Goal: Transaction & Acquisition: Purchase product/service

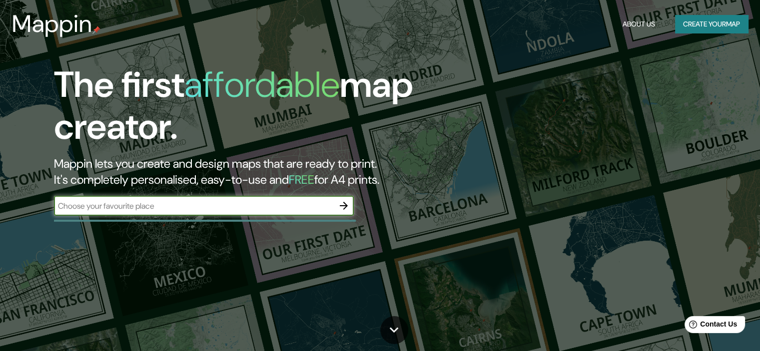
click at [291, 207] on input "text" at bounding box center [194, 205] width 280 height 11
type input "[GEOGRAPHIC_DATA]"
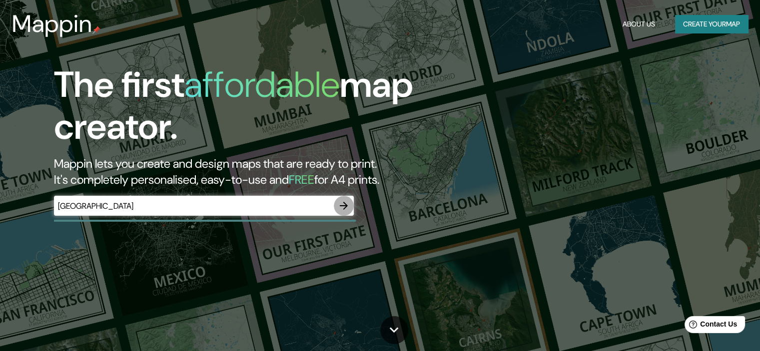
click at [339, 208] on icon "button" at bounding box center [344, 206] width 12 height 12
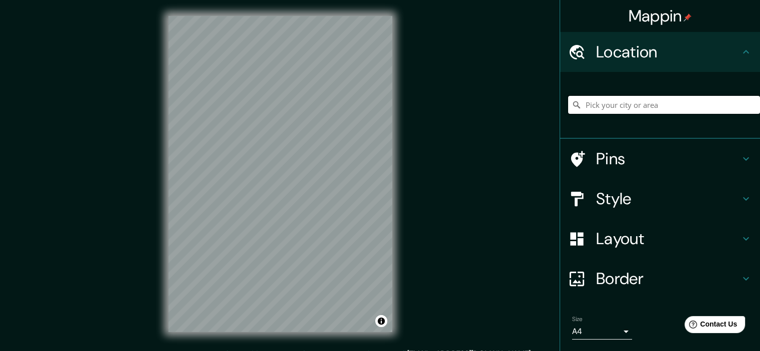
click at [600, 101] on input "Pick your city or area" at bounding box center [664, 105] width 192 height 18
type input "[GEOGRAPHIC_DATA], [GEOGRAPHIC_DATA], [GEOGRAPHIC_DATA]"
click at [618, 199] on h4 "Style" at bounding box center [668, 199] width 144 height 20
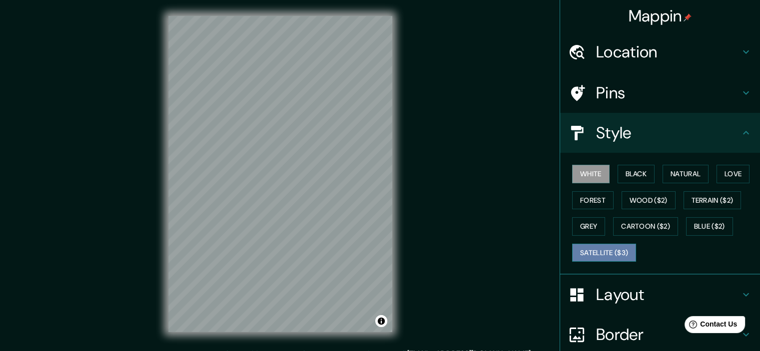
click at [603, 253] on button "Satellite ($3)" at bounding box center [604, 253] width 64 height 18
click at [598, 173] on button "White" at bounding box center [590, 174] width 37 height 18
click at [620, 168] on button "Black" at bounding box center [636, 174] width 37 height 18
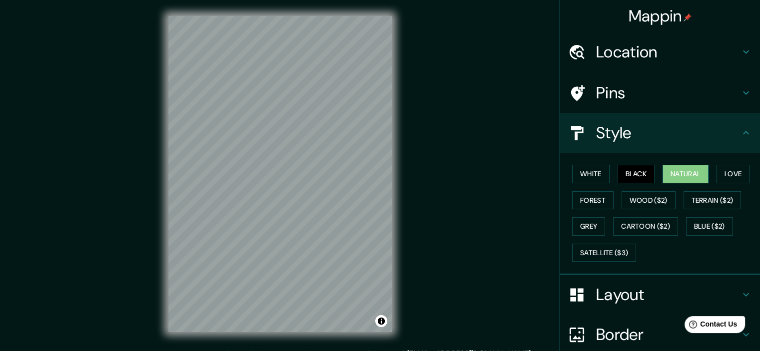
click at [676, 171] on button "Natural" at bounding box center [686, 174] width 46 height 18
click at [731, 171] on button "Love" at bounding box center [733, 174] width 33 height 18
click at [683, 176] on button "Natural" at bounding box center [686, 174] width 46 height 18
click at [661, 201] on button "Wood ($2)" at bounding box center [649, 200] width 54 height 18
click at [693, 176] on button "Natural" at bounding box center [686, 174] width 46 height 18
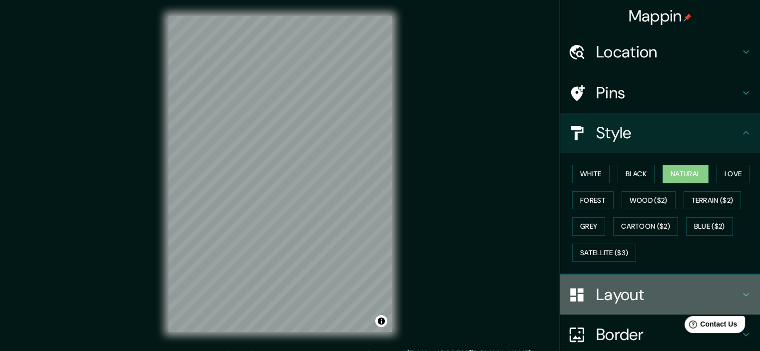
click at [613, 292] on h4 "Layout" at bounding box center [668, 295] width 144 height 20
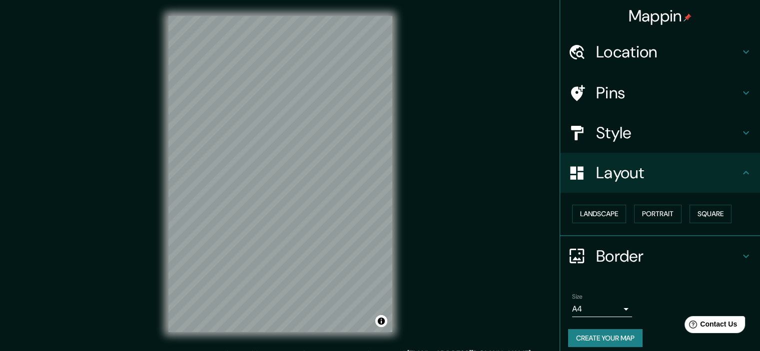
click at [642, 131] on h4 "Style" at bounding box center [668, 133] width 144 height 20
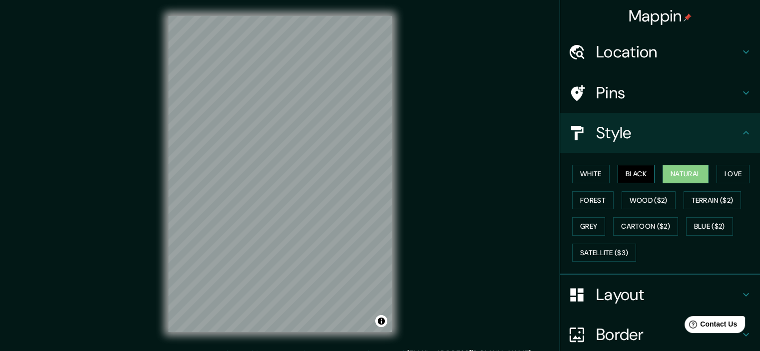
click at [633, 176] on button "Black" at bounding box center [636, 174] width 37 height 18
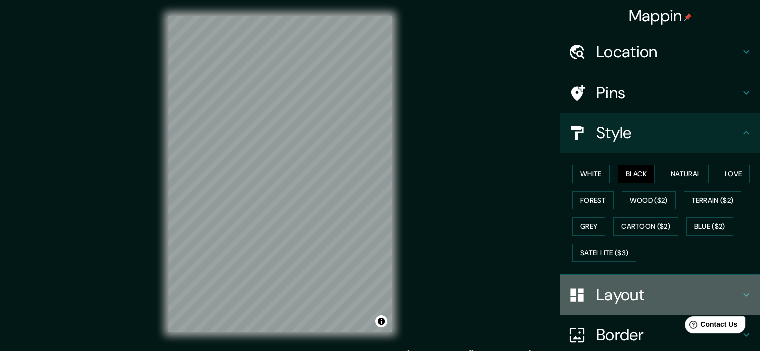
click at [608, 291] on h4 "Layout" at bounding box center [668, 295] width 144 height 20
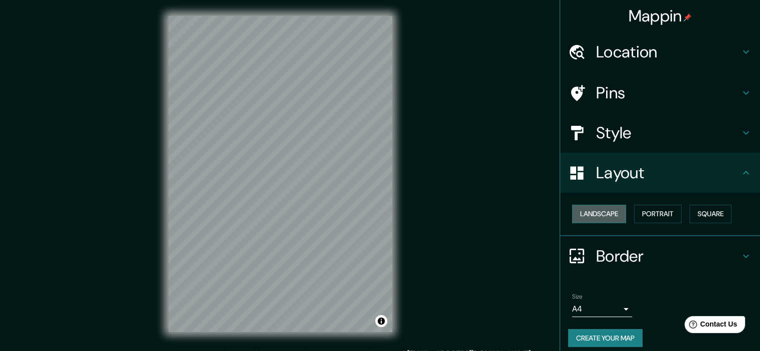
click at [595, 209] on button "Landscape" at bounding box center [599, 214] width 54 height 18
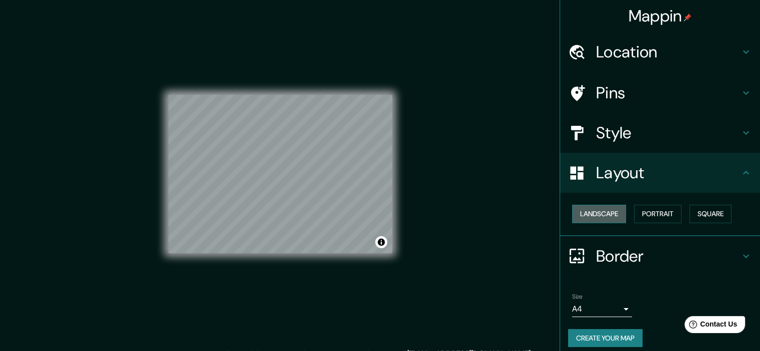
click at [595, 209] on button "Landscape" at bounding box center [599, 214] width 54 height 18
click at [640, 210] on button "Portrait" at bounding box center [657, 214] width 47 height 18
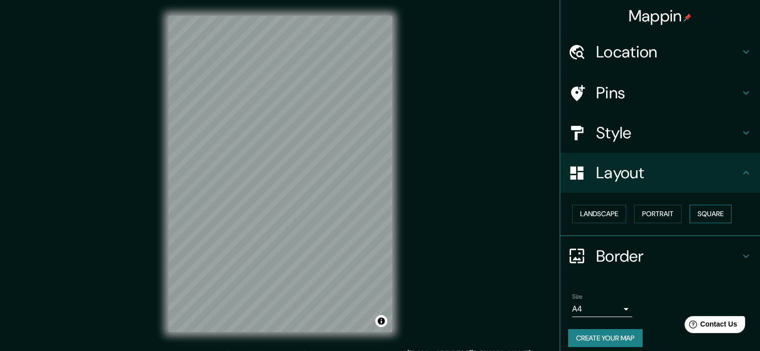
click at [700, 209] on button "Square" at bounding box center [711, 214] width 42 height 18
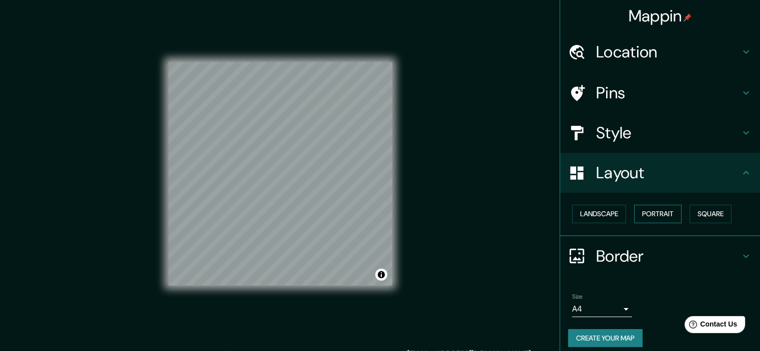
click at [657, 215] on button "Portrait" at bounding box center [657, 214] width 47 height 18
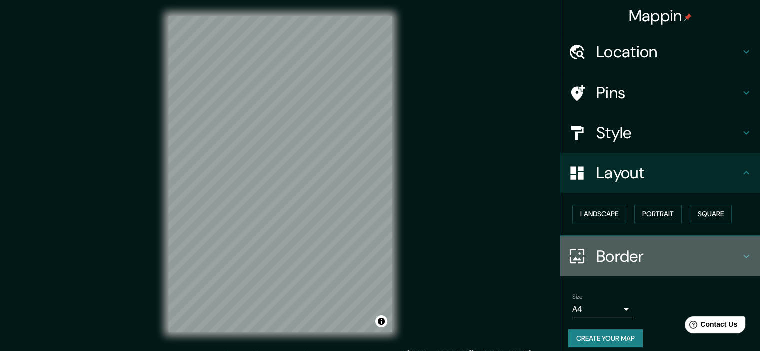
click at [611, 255] on h4 "Border" at bounding box center [668, 256] width 144 height 20
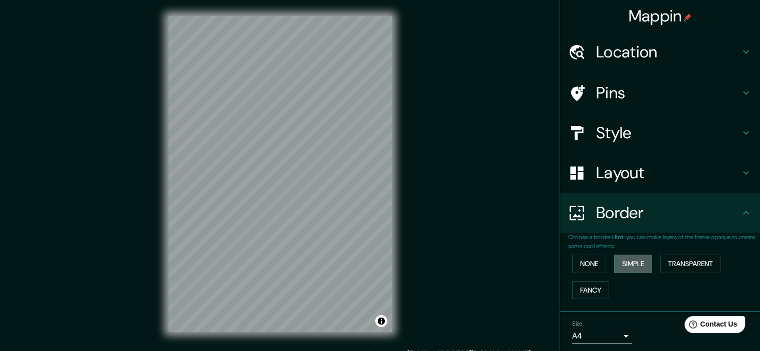
click at [631, 264] on button "Simple" at bounding box center [633, 264] width 38 height 18
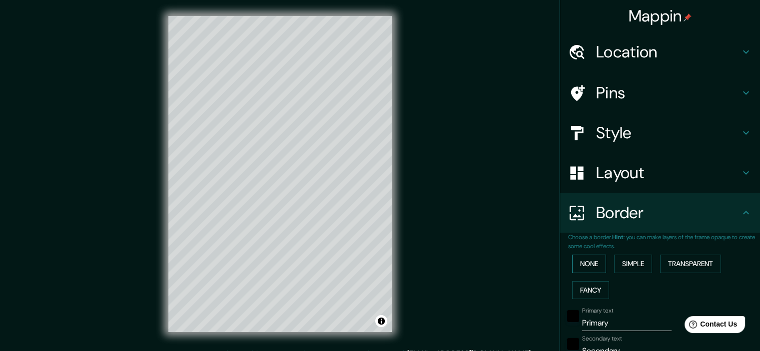
click at [579, 269] on button "None" at bounding box center [589, 264] width 34 height 18
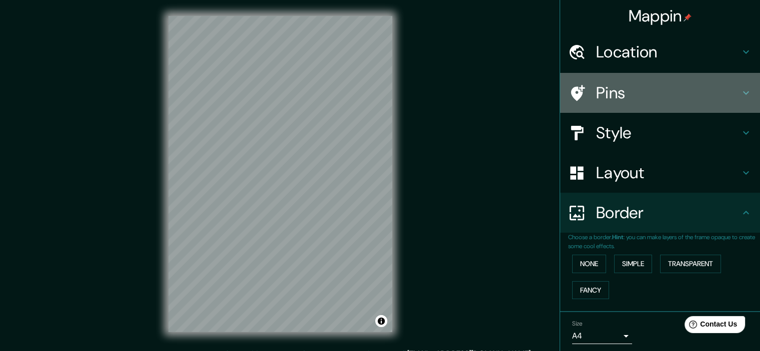
click at [657, 83] on h4 "Pins" at bounding box center [668, 93] width 144 height 20
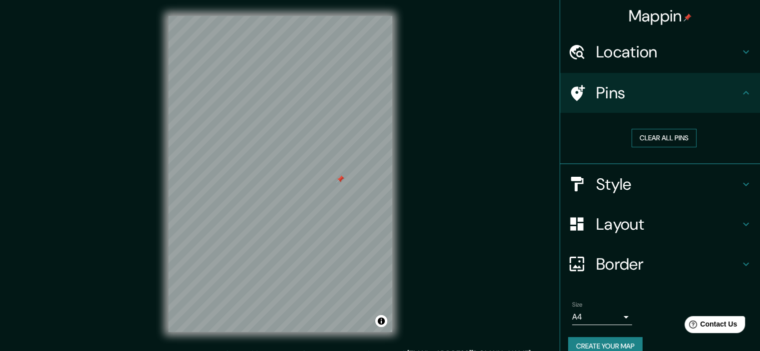
click at [652, 136] on button "Clear all pins" at bounding box center [664, 138] width 65 height 18
click at [648, 138] on button "Clear all pins" at bounding box center [664, 138] width 65 height 18
